Goal: Task Accomplishment & Management: Manage account settings

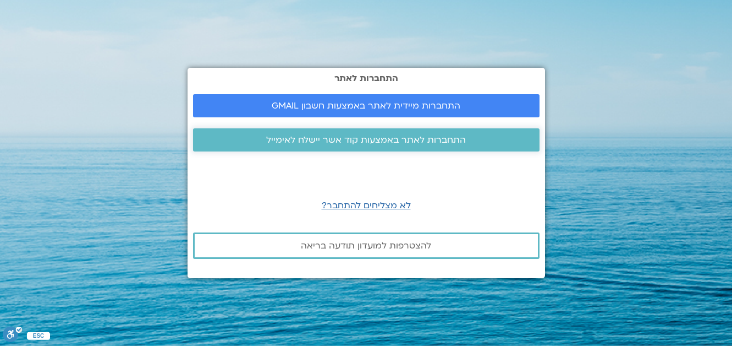
click at [384, 145] on span "התחברות לאתר באמצעות קוד אשר יישלח לאימייל" at bounding box center [366, 140] width 200 height 10
click at [401, 139] on span "התחברות לאתר באמצעות קוד אשר יישלח לאימייל" at bounding box center [366, 140] width 200 height 10
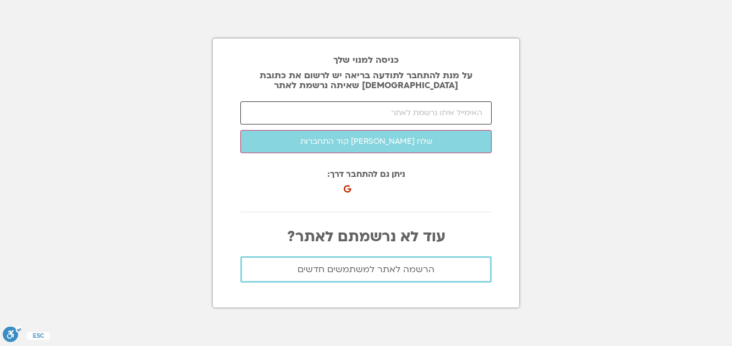
click at [398, 116] on input "email" at bounding box center [365, 112] width 251 height 23
type input "yvonne1ahi@walla.com"
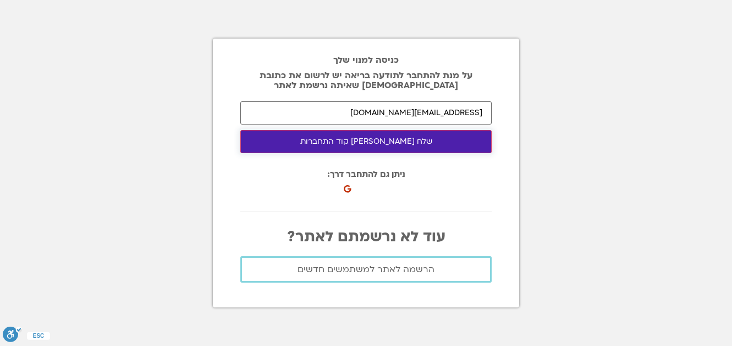
click at [358, 143] on button "שלח לי קוד התחברות" at bounding box center [365, 141] width 251 height 23
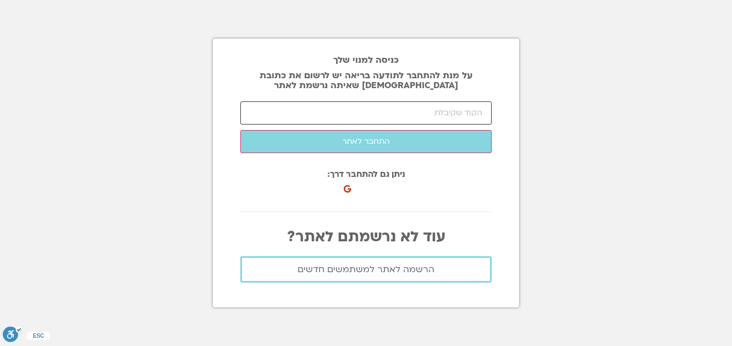
click at [401, 110] on input "number" at bounding box center [365, 112] width 251 height 23
paste input "52928"
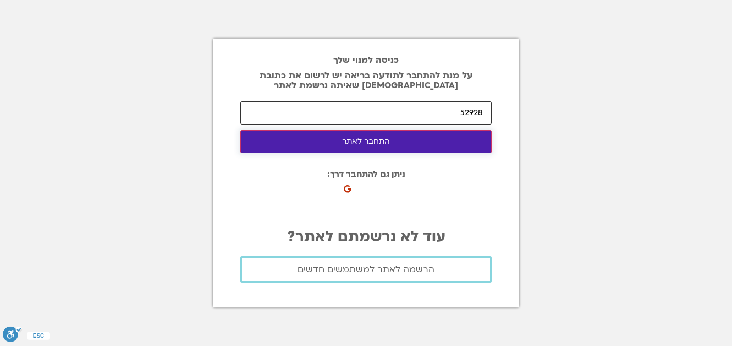
type input "52928"
click at [373, 145] on button "התחבר לאתר" at bounding box center [365, 141] width 251 height 23
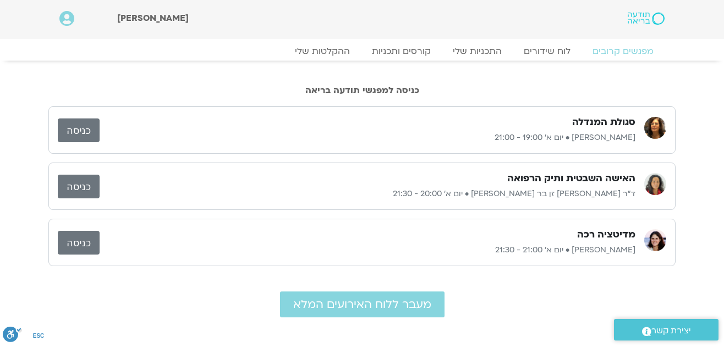
click at [76, 190] on link "כניסה" at bounding box center [79, 186] width 42 height 24
